Goal: Task Accomplishment & Management: Complete application form

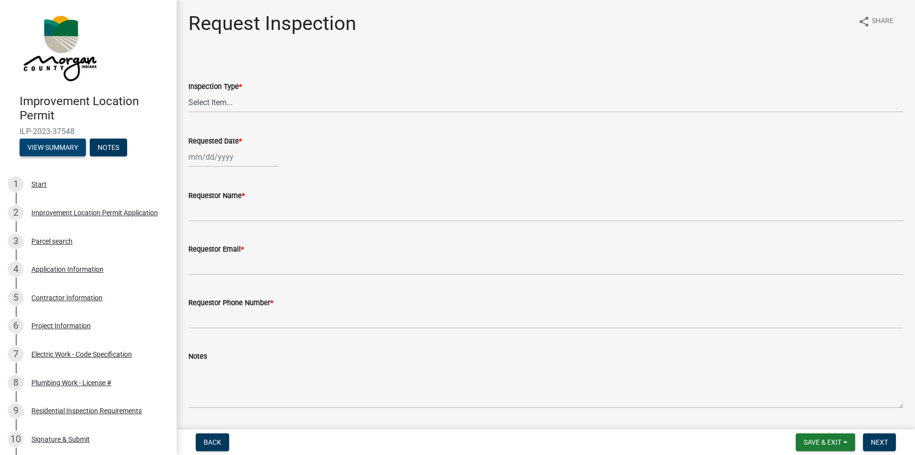
click at [42, 147] on button "View Summary" at bounding box center [53, 147] width 66 height 18
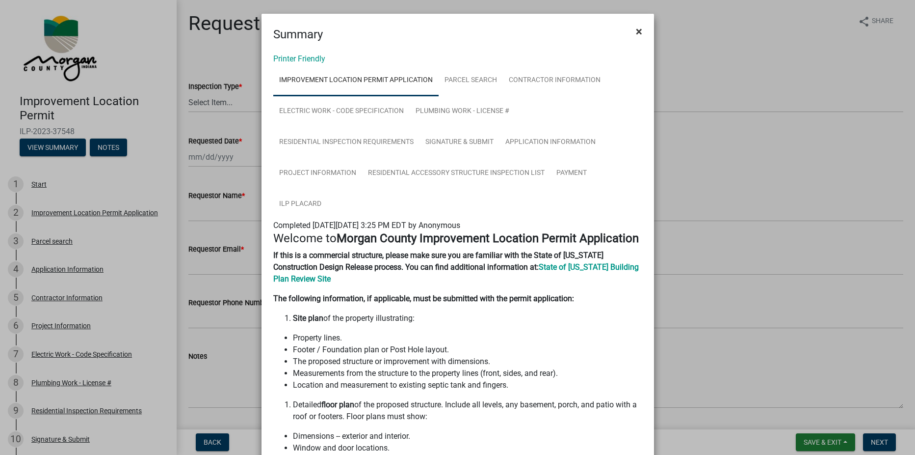
click at [636, 28] on span "×" at bounding box center [639, 32] width 6 height 14
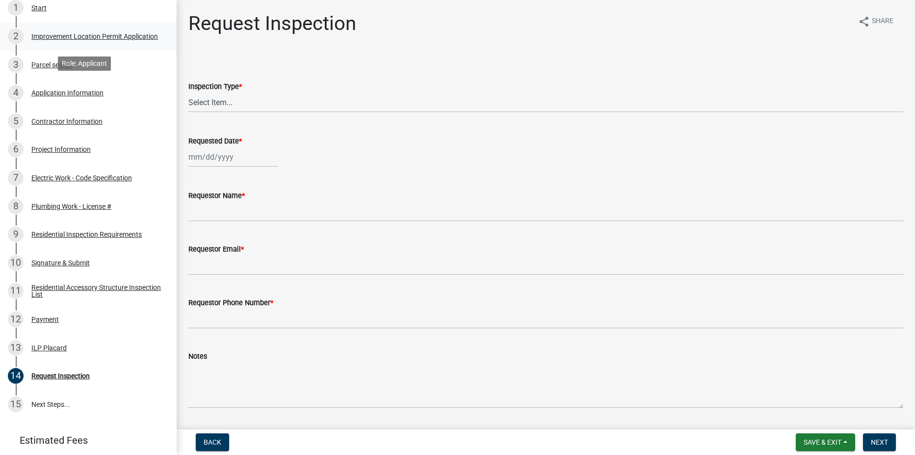
scroll to position [231, 0]
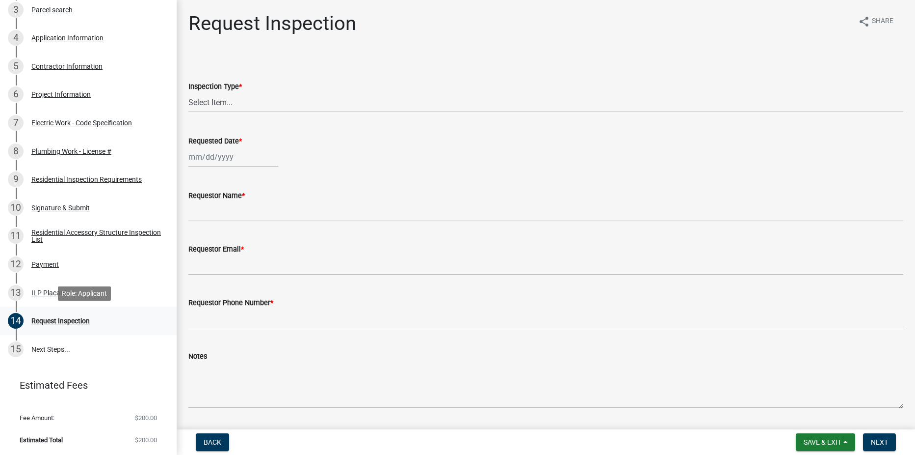
click at [67, 318] on div "Request Inspection" at bounding box center [60, 320] width 58 height 7
click at [45, 318] on div "Request Inspection" at bounding box center [60, 320] width 58 height 7
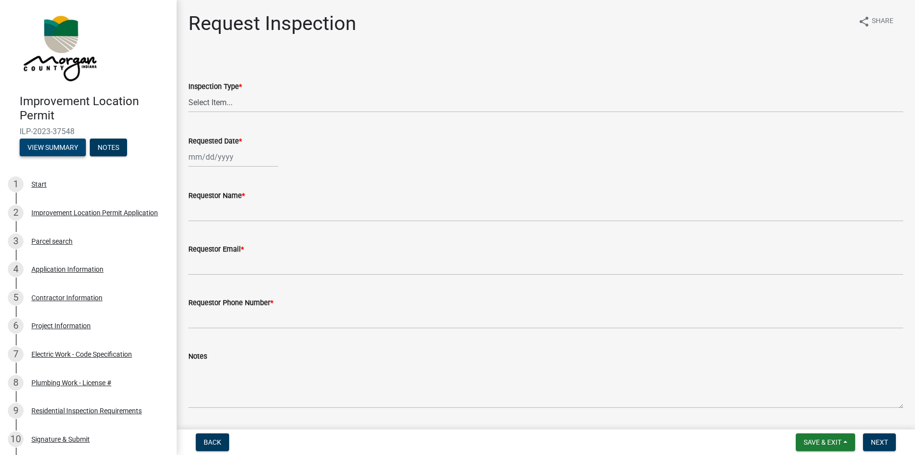
click at [57, 144] on button "View Summary" at bounding box center [53, 147] width 66 height 18
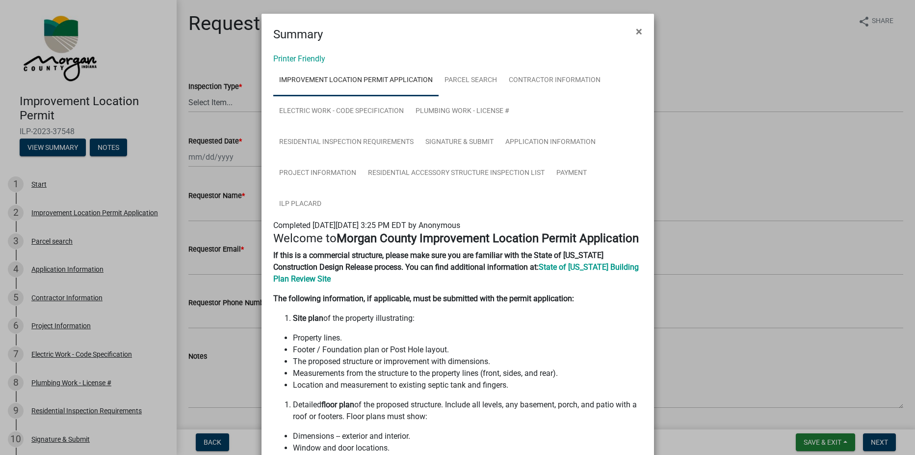
drag, startPoint x: 634, startPoint y: 30, endPoint x: 605, endPoint y: 30, distance: 28.5
click at [636, 30] on span "×" at bounding box center [639, 32] width 6 height 14
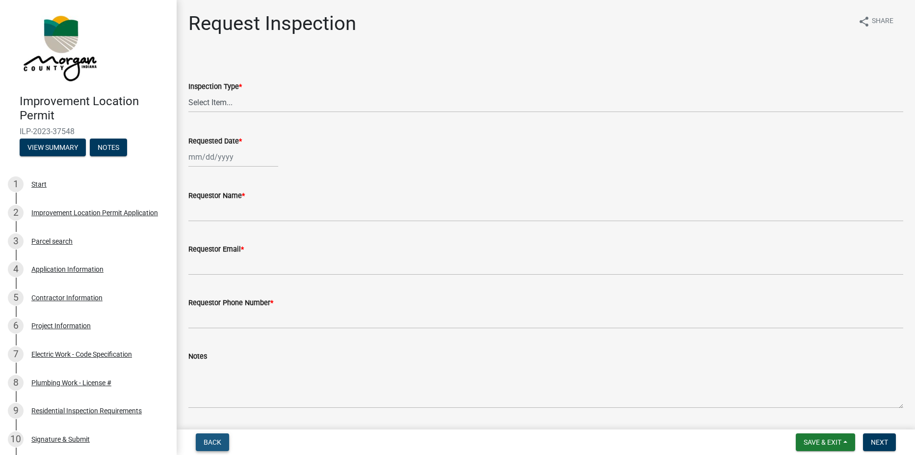
click at [219, 436] on button "Back" at bounding box center [212, 442] width 33 height 18
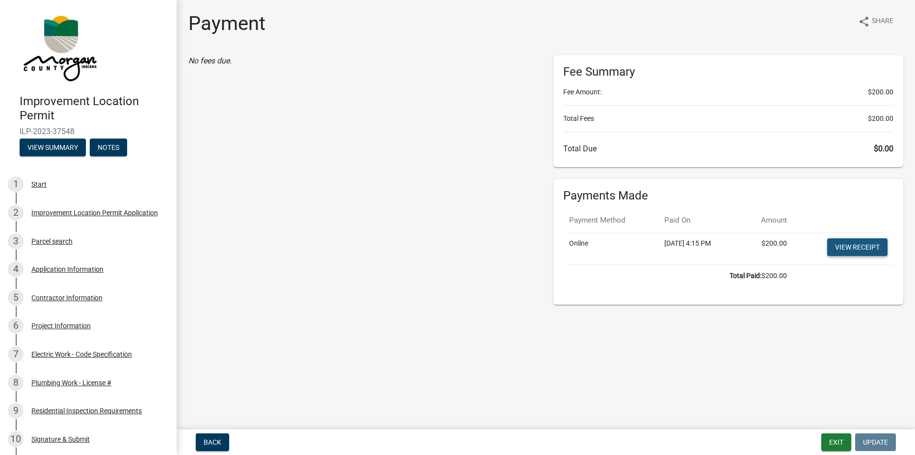
click at [856, 246] on link "View receipt" at bounding box center [858, 247] width 60 height 18
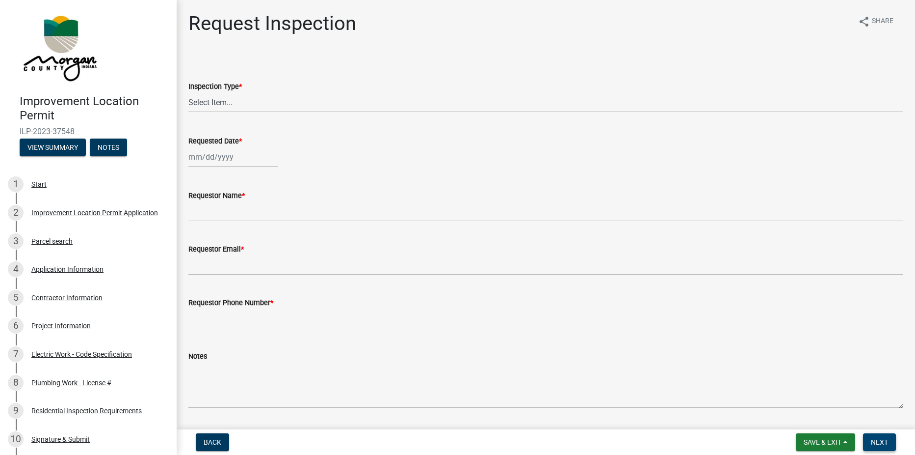
click at [883, 440] on span "Next" at bounding box center [879, 442] width 17 height 8
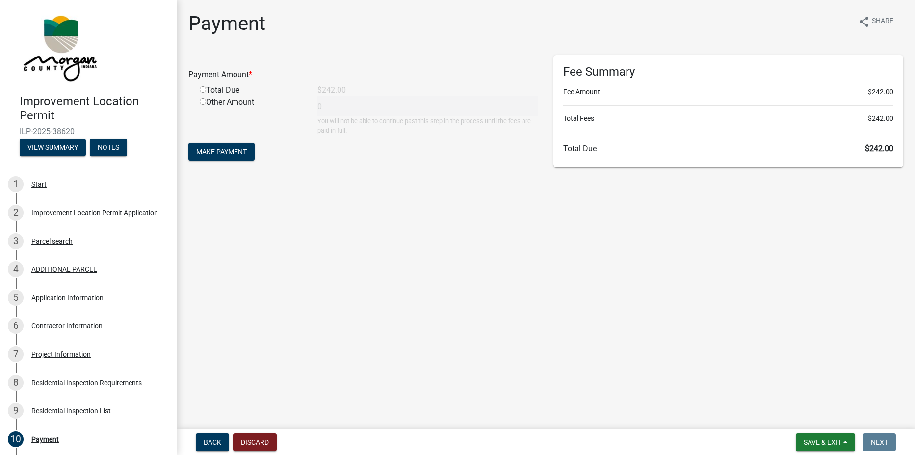
click at [202, 91] on input "radio" at bounding box center [203, 89] width 6 height 6
radio input "true"
type input "242"
click at [228, 149] on span "Make Payment" at bounding box center [221, 152] width 51 height 8
